Goal: Task Accomplishment & Management: Use online tool/utility

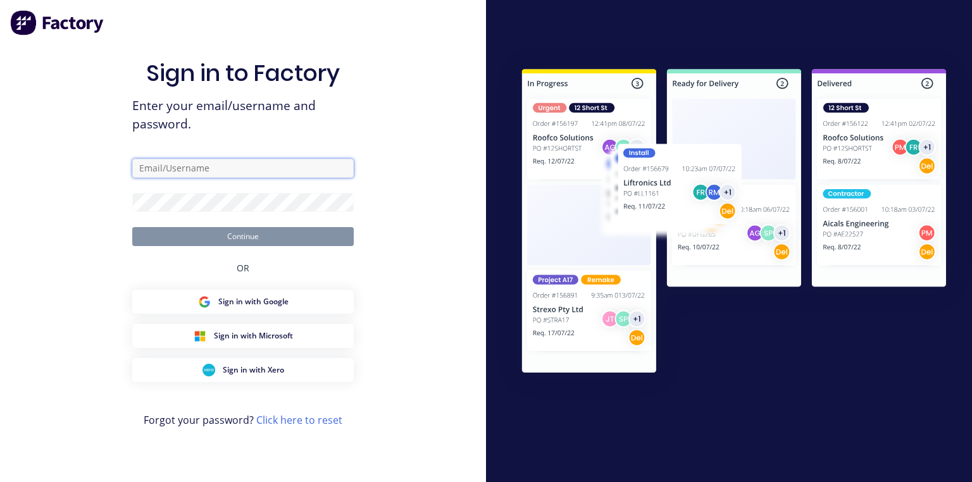
click at [245, 165] on input "text" at bounding box center [242, 168] width 221 height 19
type input "[PERSON_NAME][EMAIL_ADDRESS][DOMAIN_NAME]"
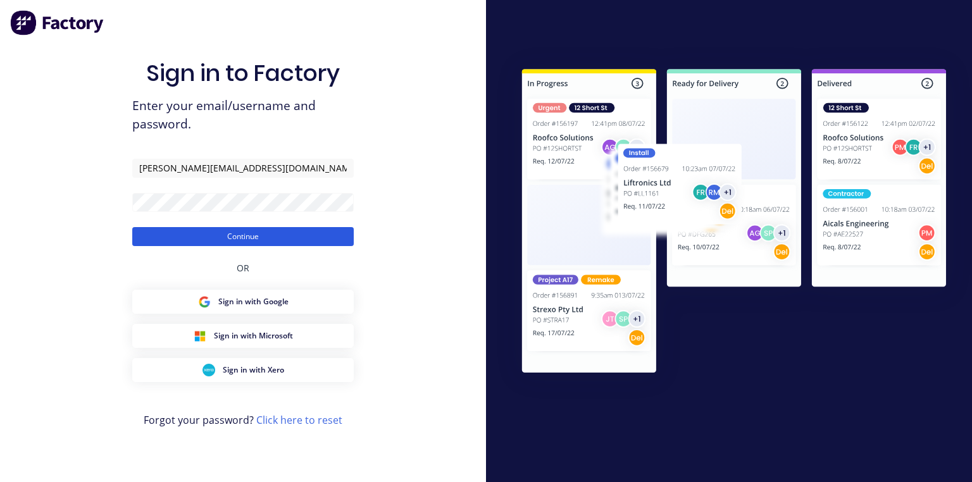
click at [333, 242] on button "Continue" at bounding box center [242, 236] width 221 height 19
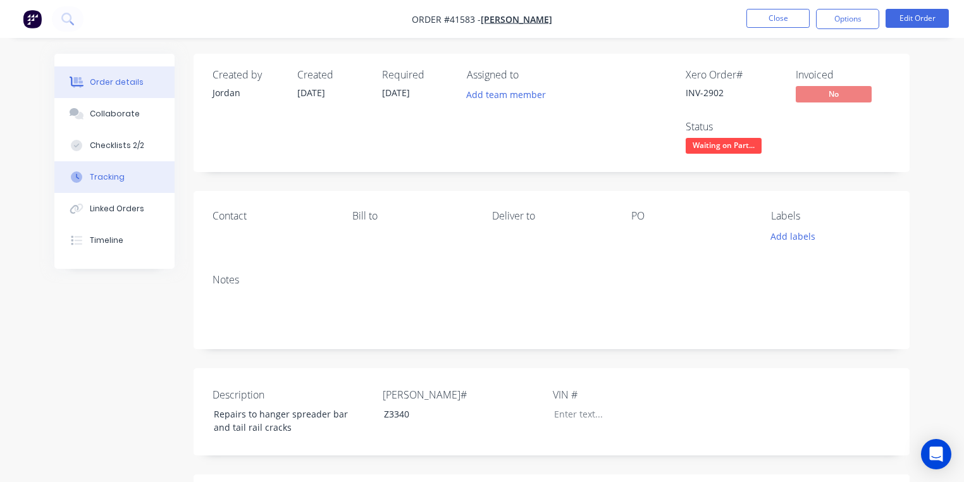
click at [132, 170] on button "Tracking" at bounding box center [114, 177] width 120 height 32
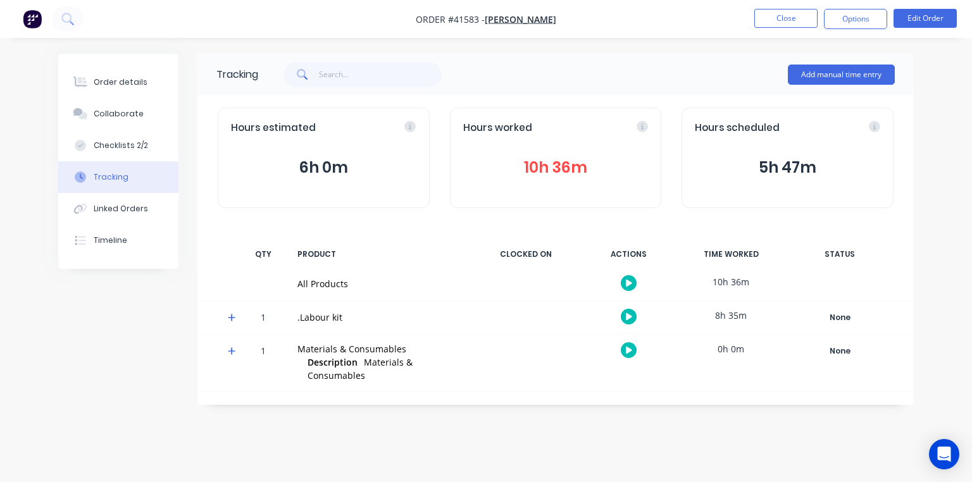
click at [235, 314] on span at bounding box center [234, 319] width 13 height 13
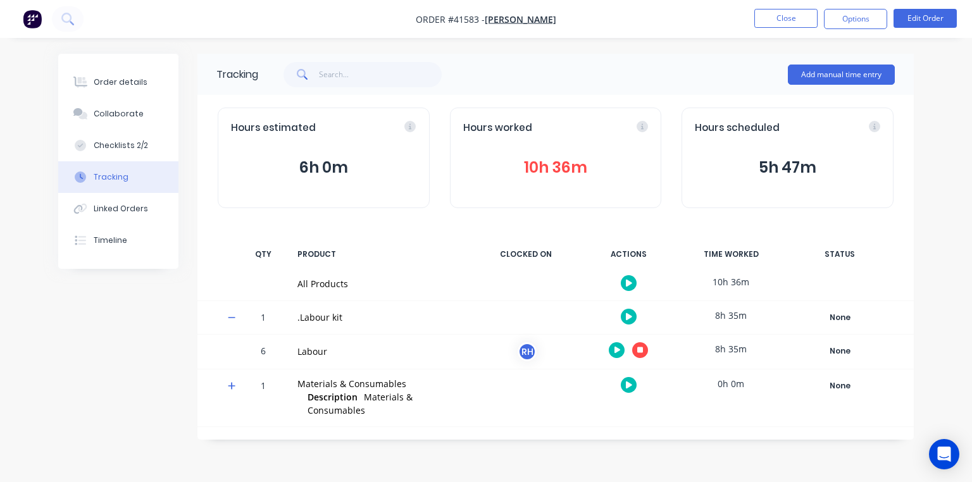
click at [640, 349] on icon "button" at bounding box center [640, 350] width 6 height 6
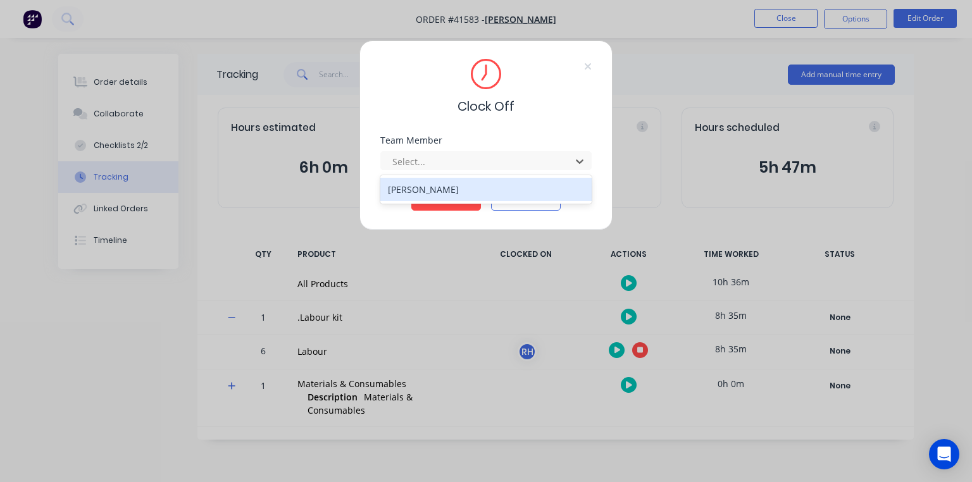
click at [496, 197] on div "[PERSON_NAME]" at bounding box center [485, 189] width 211 height 23
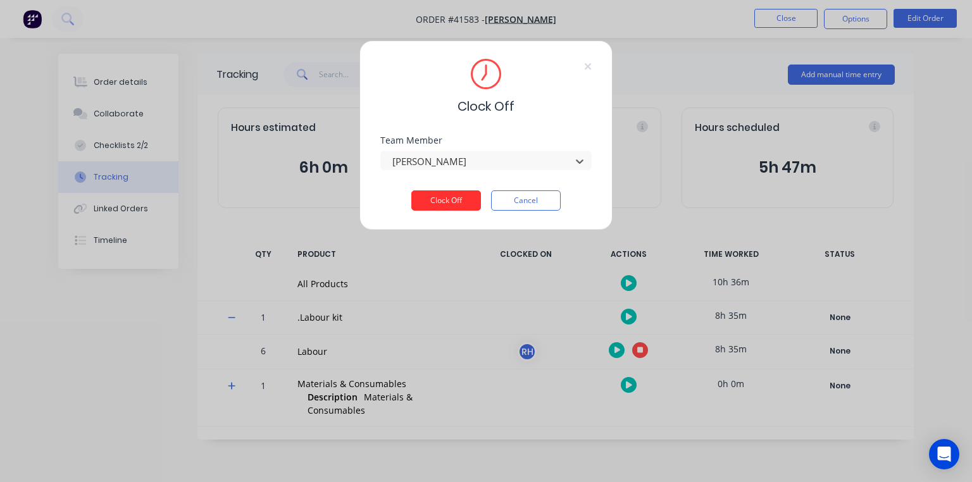
click at [449, 208] on button "Clock Off" at bounding box center [446, 200] width 70 height 20
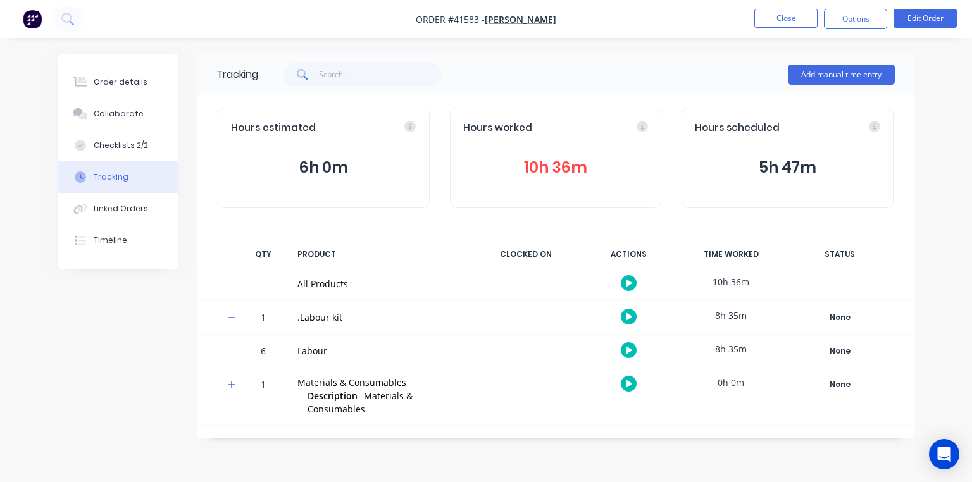
click at [797, 164] on button "5h 47m" at bounding box center [787, 168] width 185 height 24
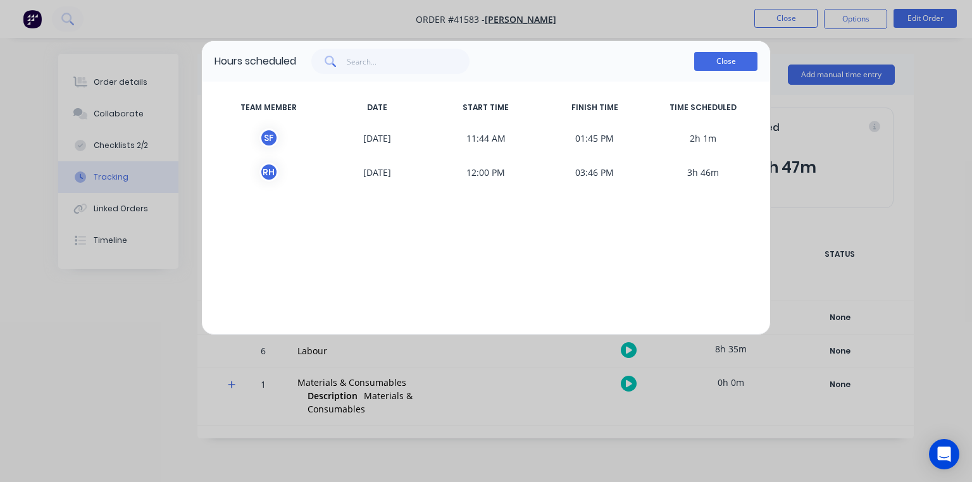
click at [726, 57] on button "Close" at bounding box center [725, 61] width 63 height 19
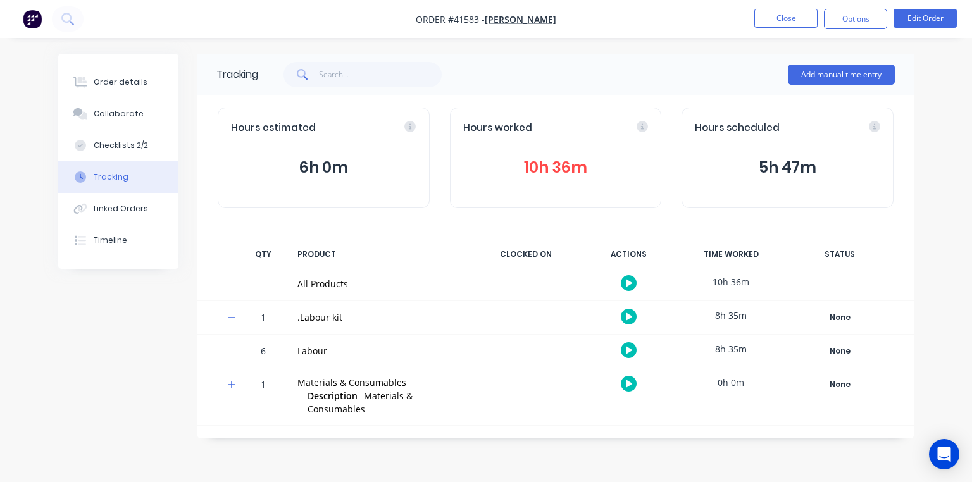
click at [874, 125] on icon at bounding box center [874, 126] width 11 height 11
click at [561, 339] on div at bounding box center [525, 351] width 95 height 33
click at [337, 168] on button "6h 0m" at bounding box center [323, 168] width 185 height 24
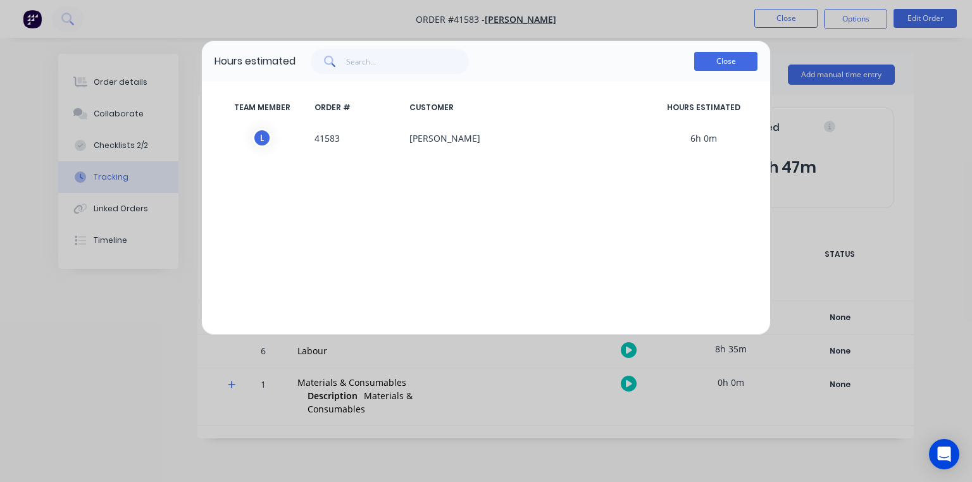
click at [733, 66] on button "Close" at bounding box center [725, 61] width 63 height 19
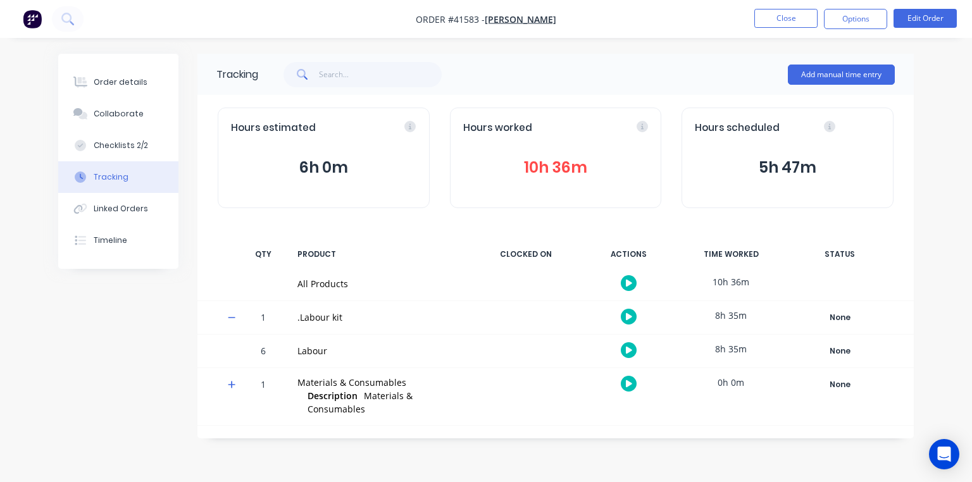
click at [377, 175] on button "6h 0m" at bounding box center [323, 168] width 185 height 24
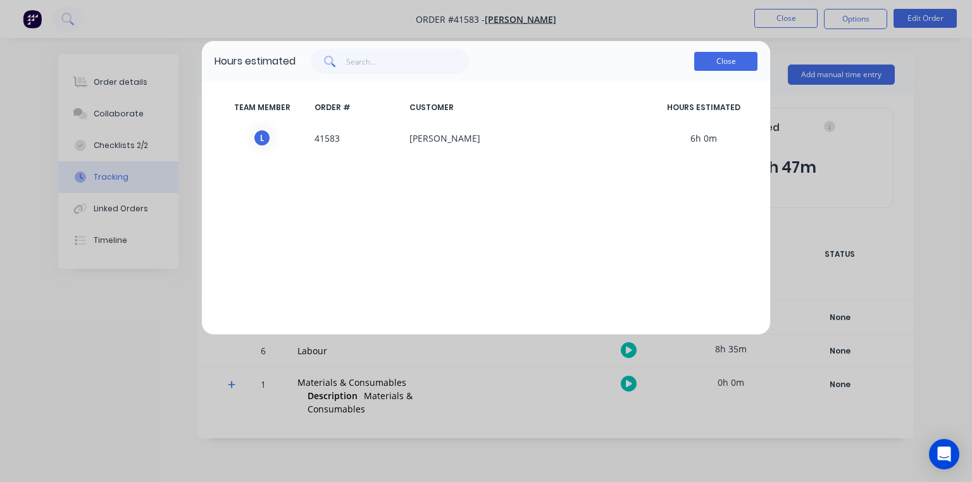
click at [726, 67] on button "Close" at bounding box center [725, 61] width 63 height 19
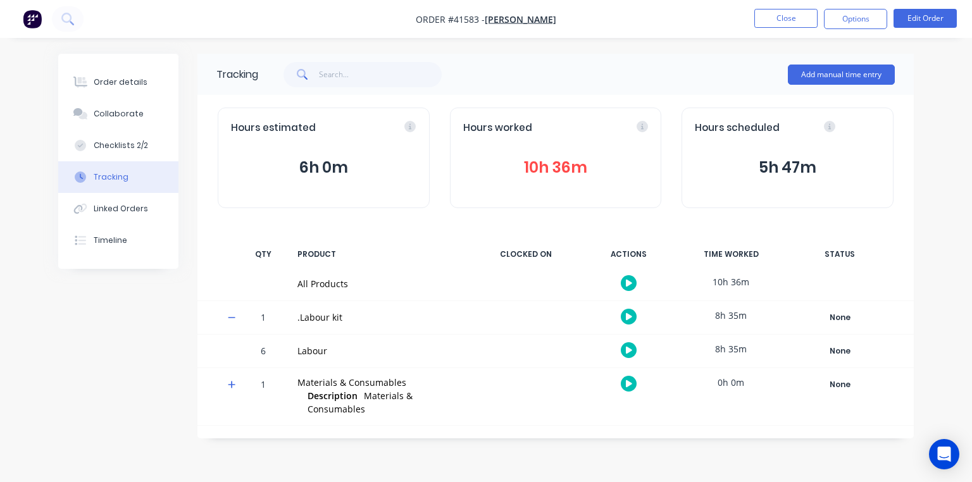
click at [40, 25] on img "button" at bounding box center [32, 18] width 19 height 19
